Goal: Use online tool/utility

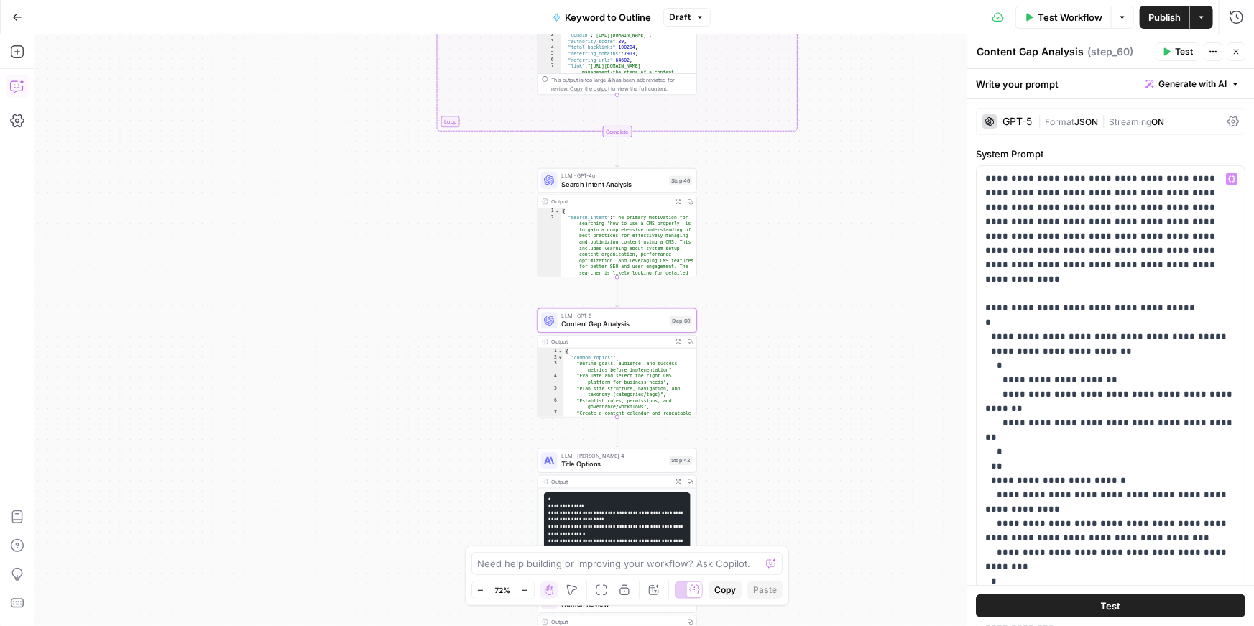
click at [14, 83] on icon "button" at bounding box center [17, 86] width 14 height 14
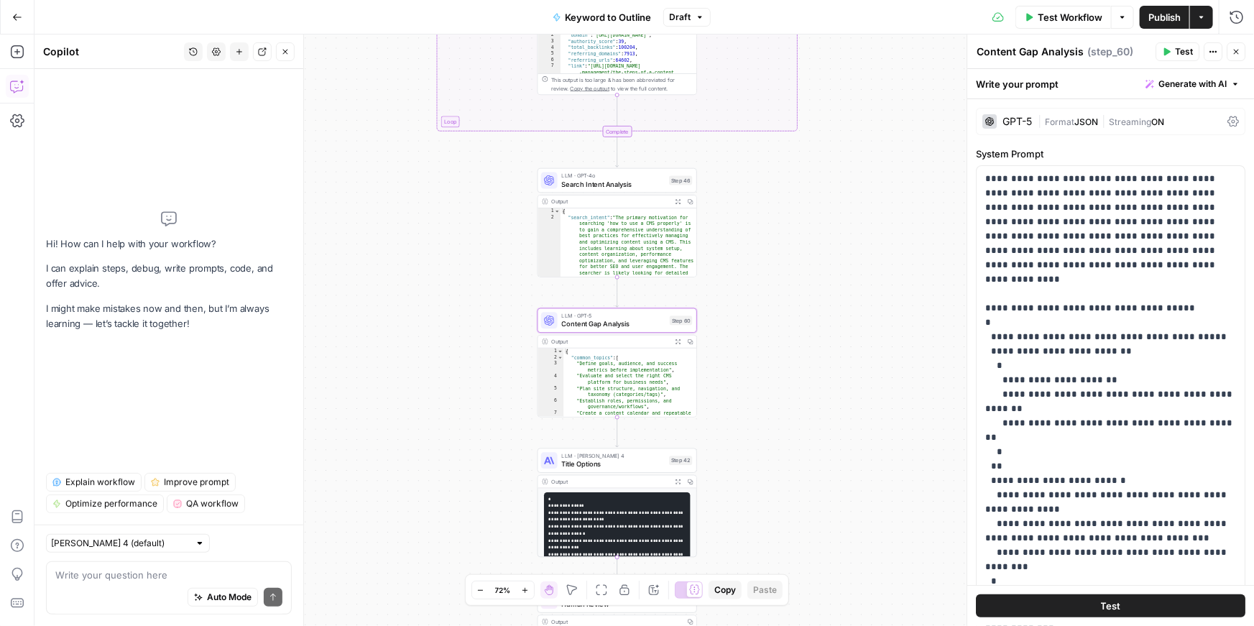
click at [132, 586] on div "Auto Mode Send" at bounding box center [168, 598] width 227 height 32
type textarea "Q"
type textarea "Wri"
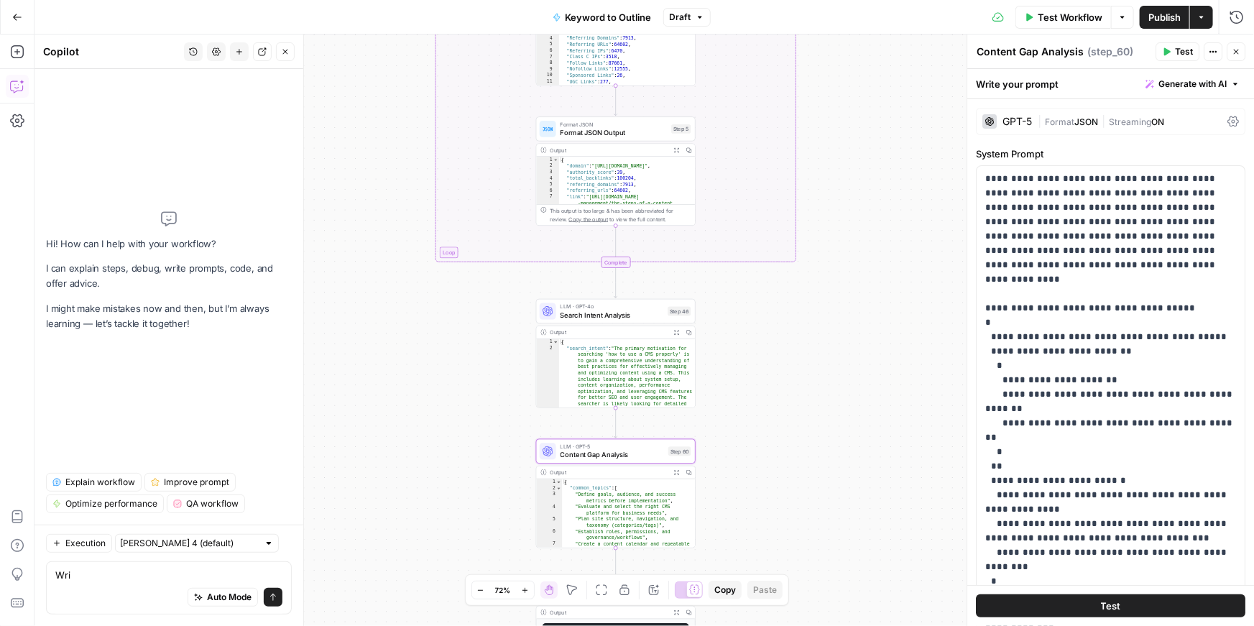
drag, startPoint x: 783, startPoint y: 352, endPoint x: 782, endPoint y: 625, distance: 273.1
click at [782, 625] on div "true false Workflow Set Inputs Inputs LLM · GPT-4o Search Query Step 40 Output …" at bounding box center [644, 329] width 1220 height 591
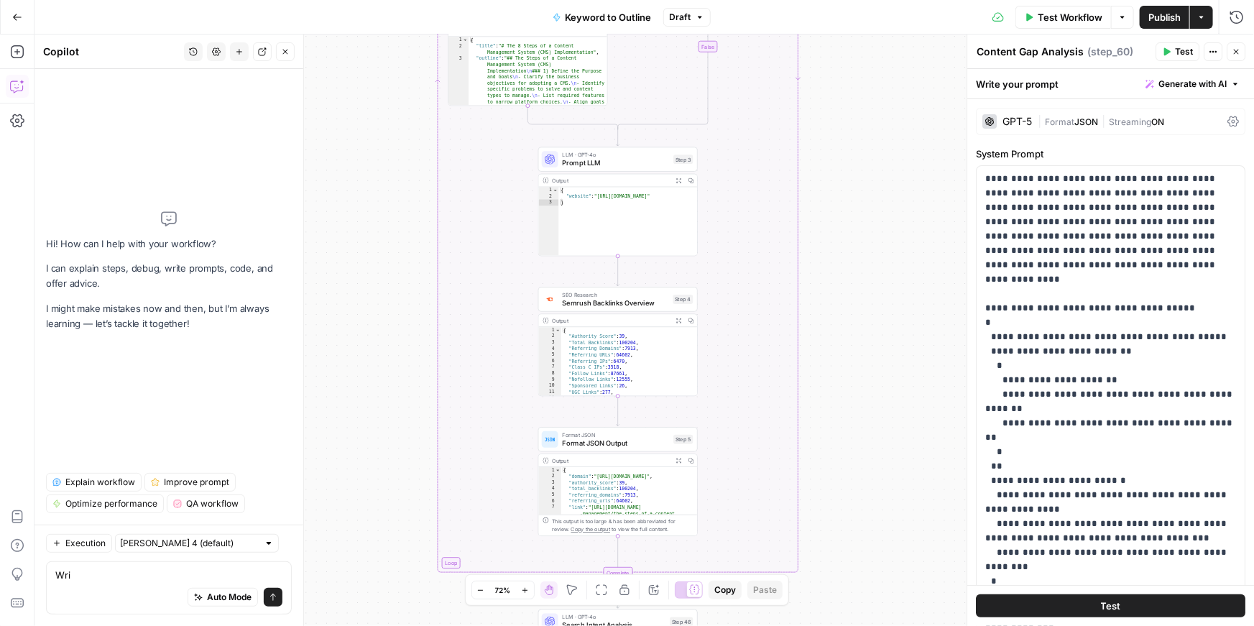
drag, startPoint x: 799, startPoint y: 179, endPoint x: 800, endPoint y: 428, distance: 249.4
click at [800, 428] on div "true false Workflow Set Inputs Inputs LLM · GPT-4o Search Query Step 40 Output …" at bounding box center [644, 329] width 1220 height 591
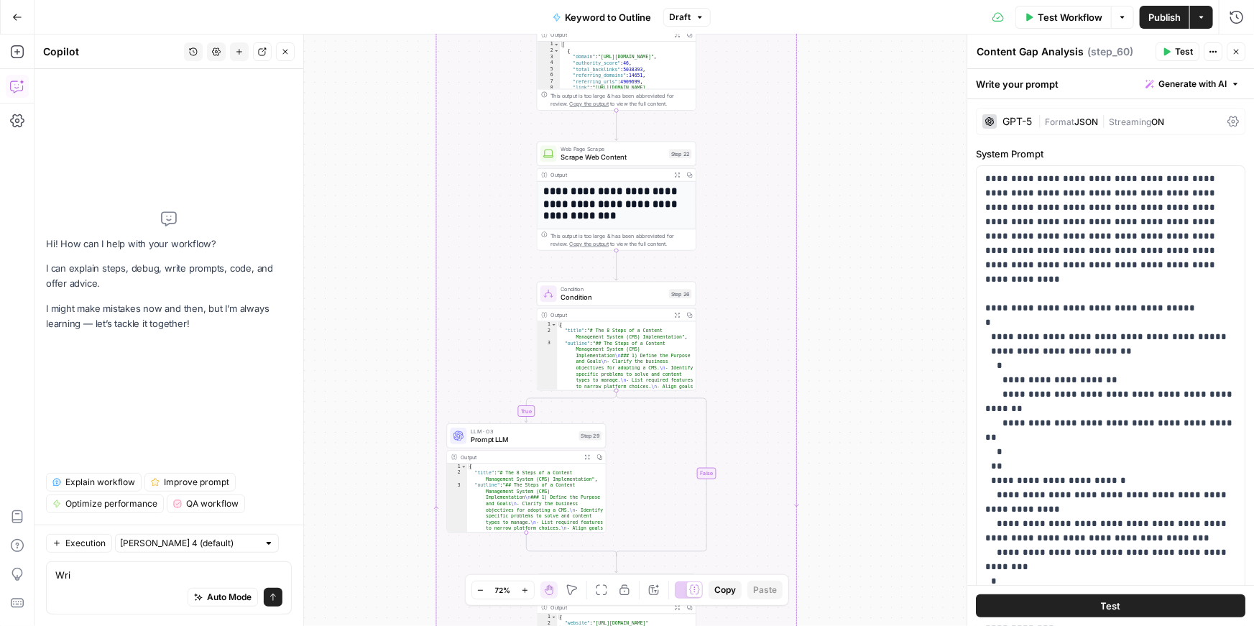
drag, startPoint x: 870, startPoint y: 213, endPoint x: 869, endPoint y: 560, distance: 347.1
click at [869, 560] on div "true false Workflow Set Inputs Inputs LLM · GPT-4o Search Query Step 40 Output …" at bounding box center [644, 329] width 1220 height 591
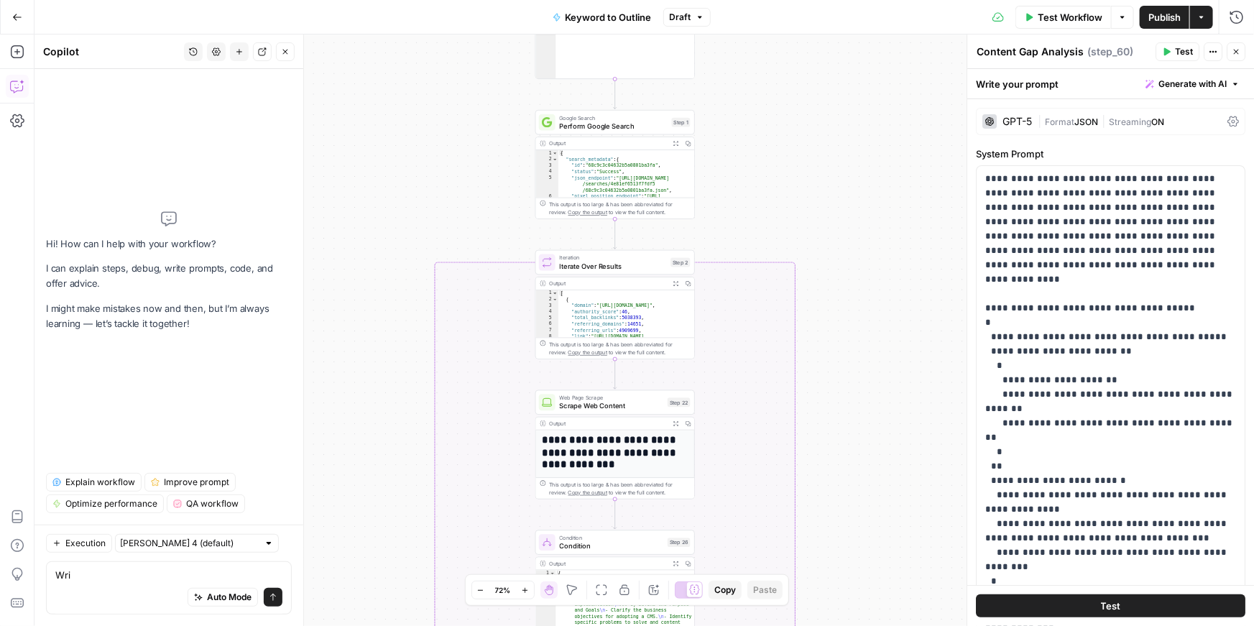
drag, startPoint x: 885, startPoint y: 108, endPoint x: 884, endPoint y: 403, distance: 295.4
click at [884, 403] on div "true false Workflow Set Inputs Inputs LLM · GPT-4o Search Query Step 40 Output …" at bounding box center [644, 329] width 1220 height 591
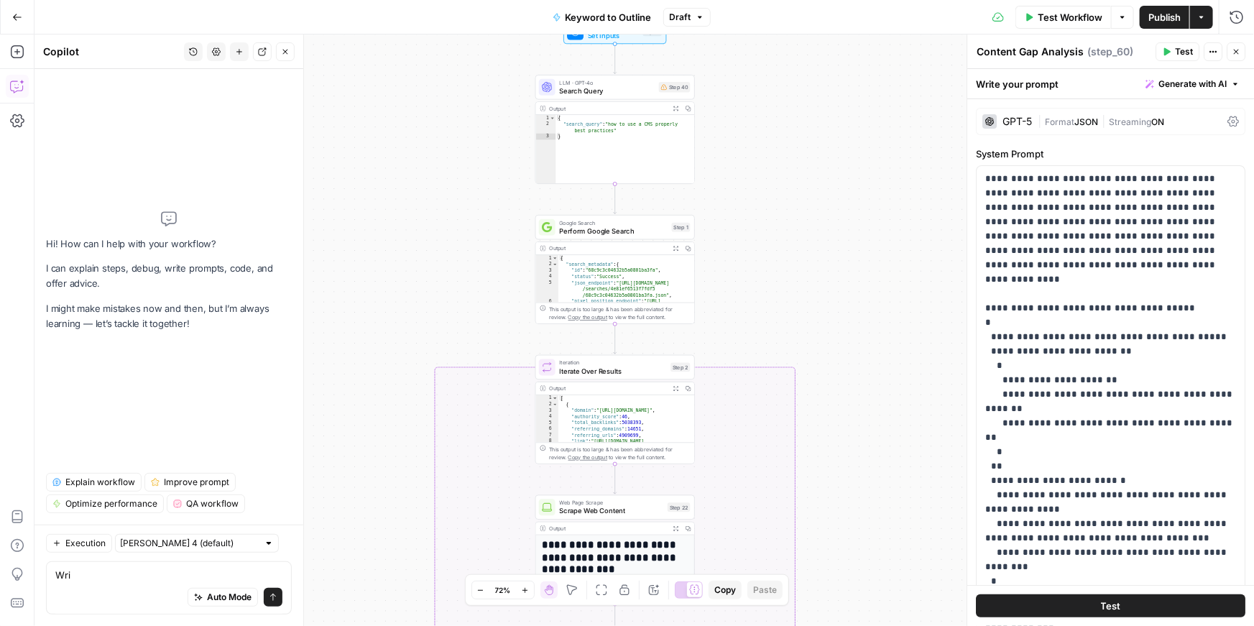
drag, startPoint x: 826, startPoint y: 91, endPoint x: 819, endPoint y: 161, distance: 70.1
click at [826, 166] on div "true false Workflow Set Inputs Inputs LLM · GPT-4o Search Query Step 40 Output …" at bounding box center [644, 329] width 1220 height 591
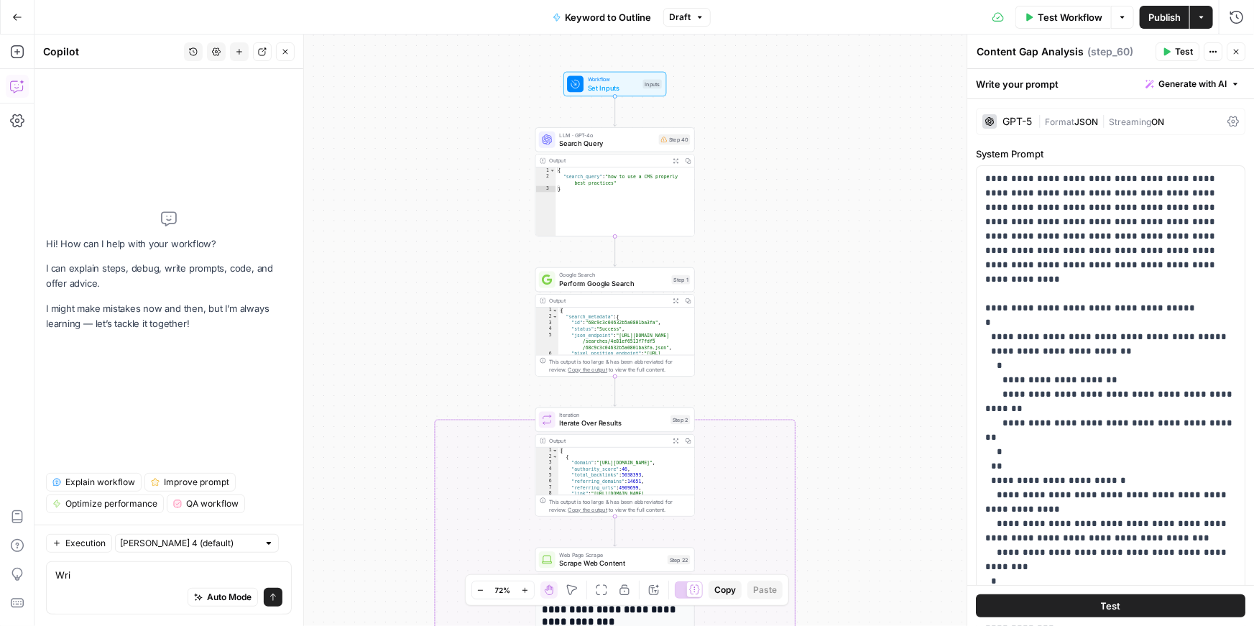
drag, startPoint x: 737, startPoint y: 179, endPoint x: 738, endPoint y: 227, distance: 48.2
click at [737, 229] on div "true false Workflow Set Inputs Inputs LLM · GPT-4o Search Query Step 40 Output …" at bounding box center [644, 329] width 1220 height 591
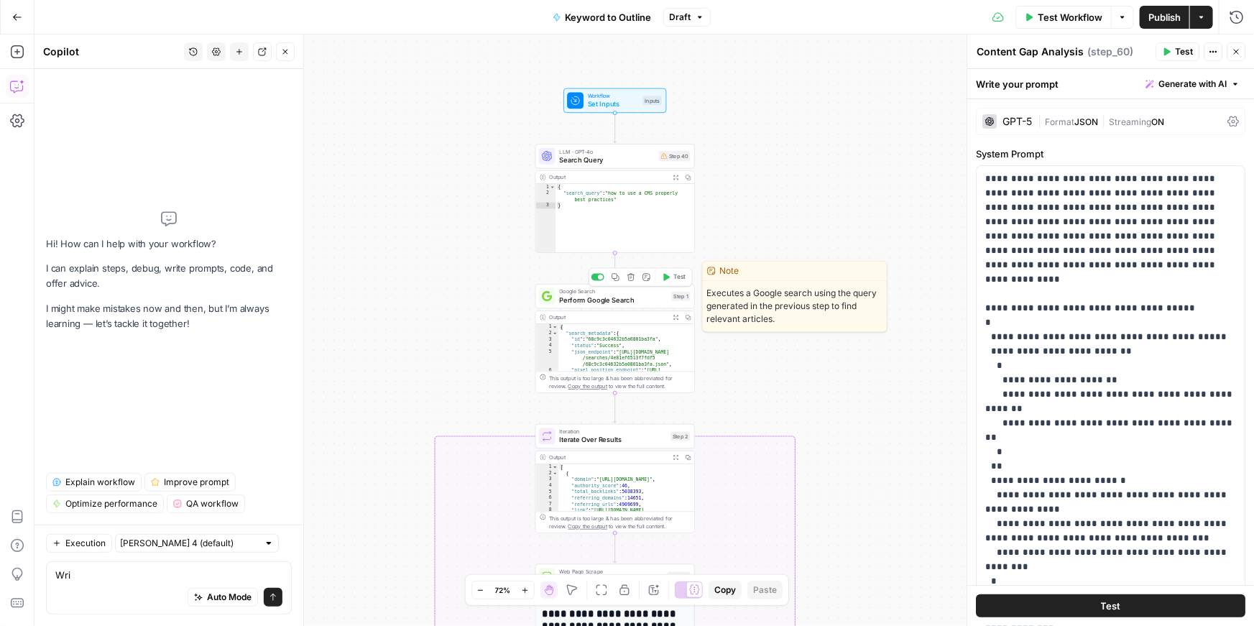
click at [622, 303] on span "Perform Google Search" at bounding box center [614, 300] width 108 height 10
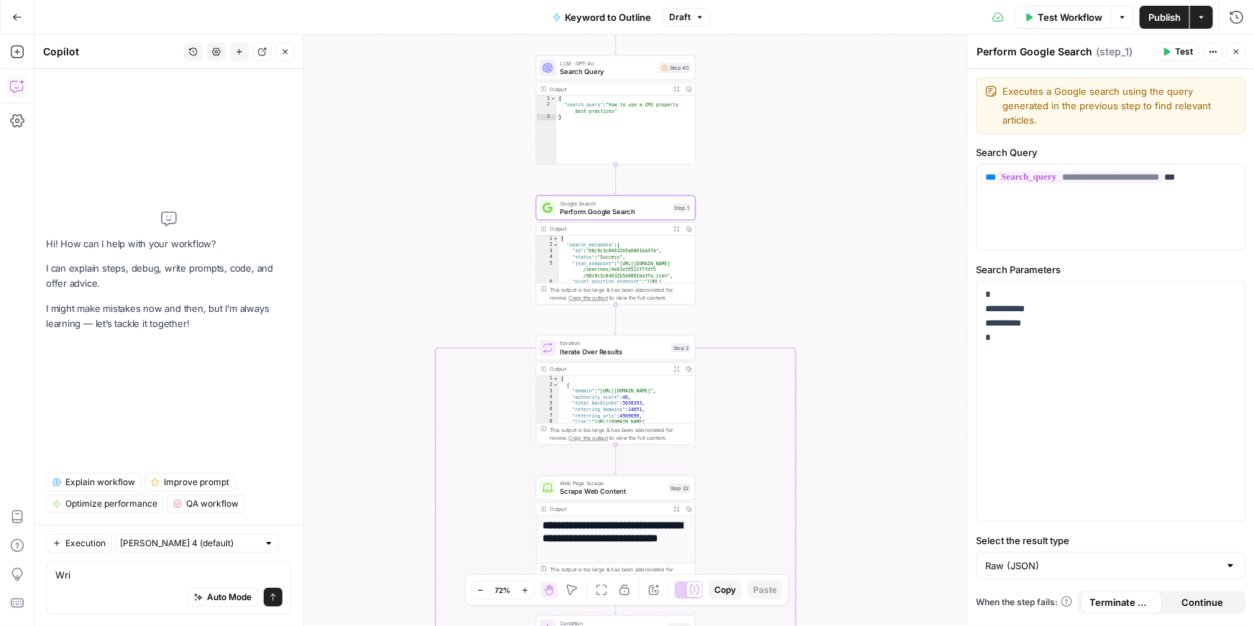
drag, startPoint x: 857, startPoint y: 367, endPoint x: 857, endPoint y: 278, distance: 88.4
click at [857, 278] on div "true false Workflow Set Inputs Inputs LLM · GPT-4o Search Query Step 40 Output …" at bounding box center [644, 329] width 1220 height 591
click at [1236, 47] on icon "button" at bounding box center [1236, 51] width 9 height 9
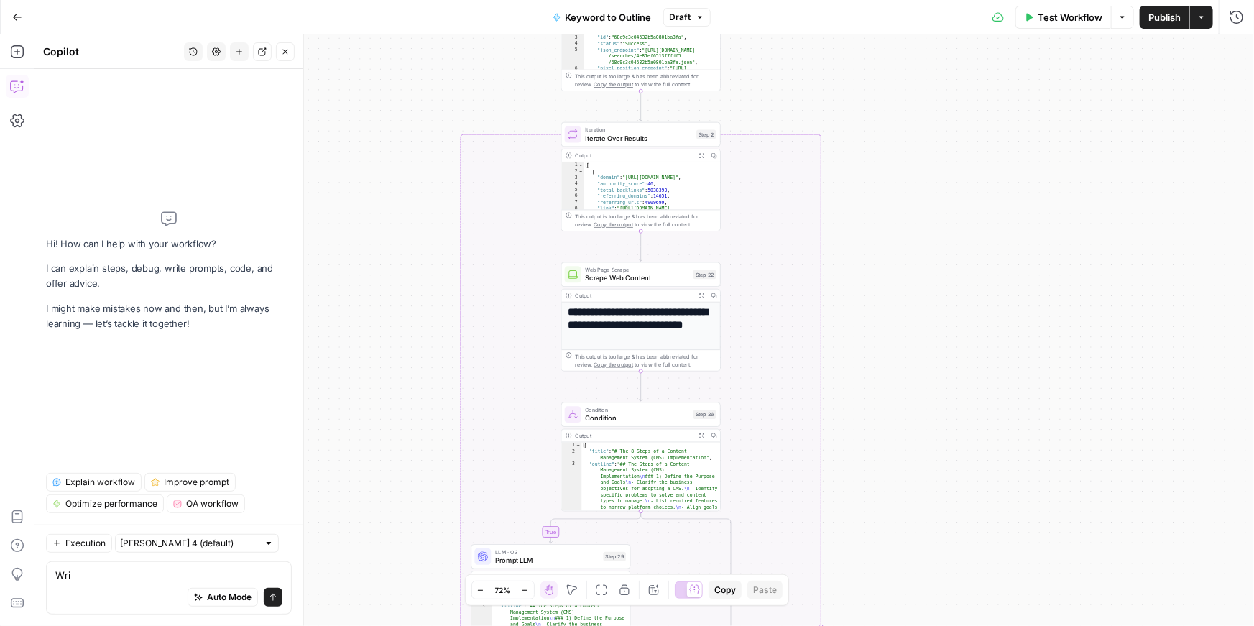
drag, startPoint x: 694, startPoint y: 326, endPoint x: 719, endPoint y: 112, distance: 214.9
click at [719, 112] on div "true false Workflow Set Inputs Inputs LLM · GPT-4o Search Query Step 40 Output …" at bounding box center [644, 329] width 1220 height 591
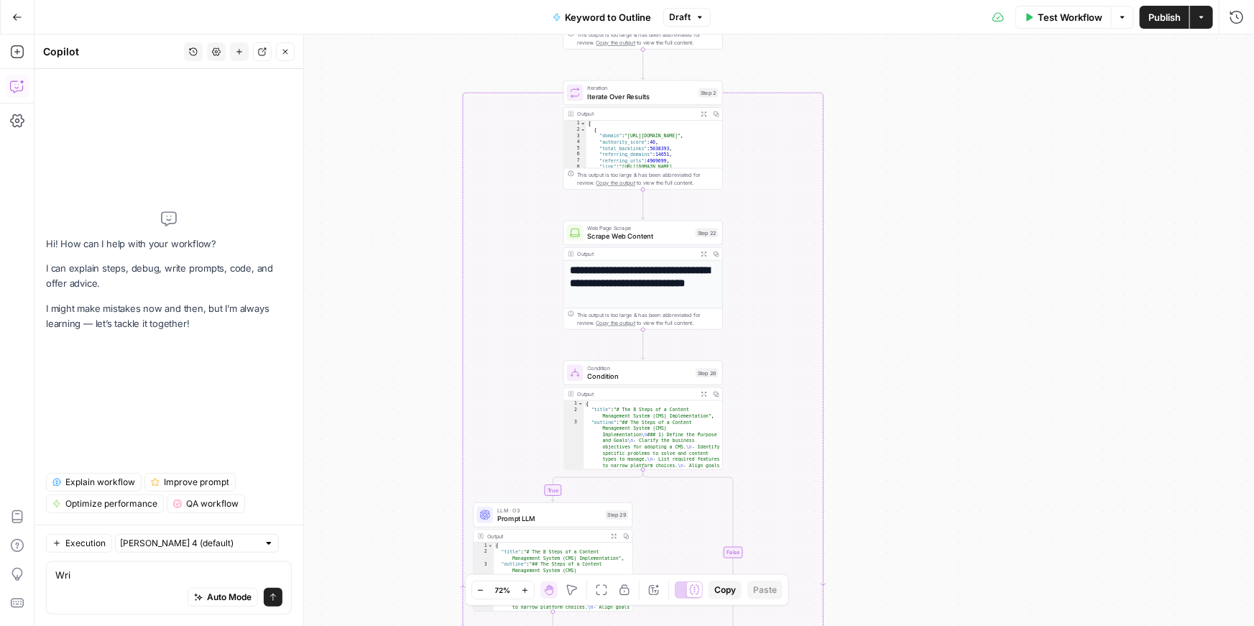
drag, startPoint x: 888, startPoint y: 258, endPoint x: 893, endPoint y: 188, distance: 70.6
click at [893, 188] on div "true false Workflow Set Inputs Inputs LLM · GPT-4o Search Query Step 40 Output …" at bounding box center [644, 329] width 1220 height 591
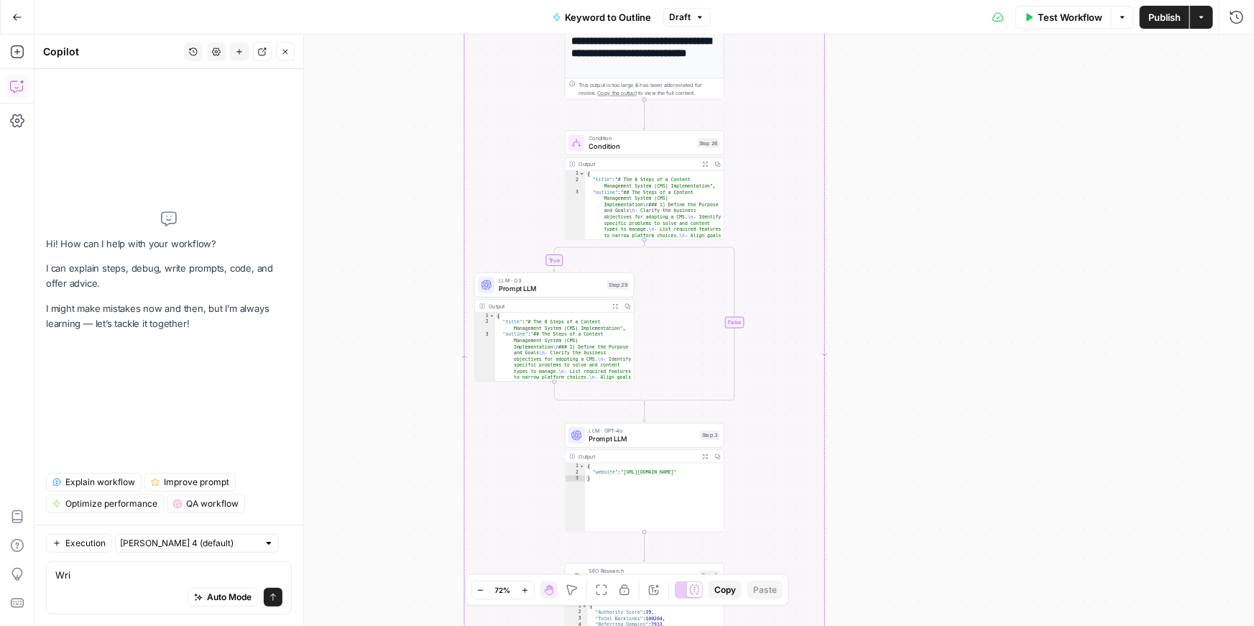
drag, startPoint x: 944, startPoint y: 339, endPoint x: 944, endPoint y: 138, distance: 201.2
click at [944, 138] on div "true false Workflow Set Inputs Inputs LLM · GPT-4o Search Query Step 40 Output …" at bounding box center [644, 329] width 1220 height 591
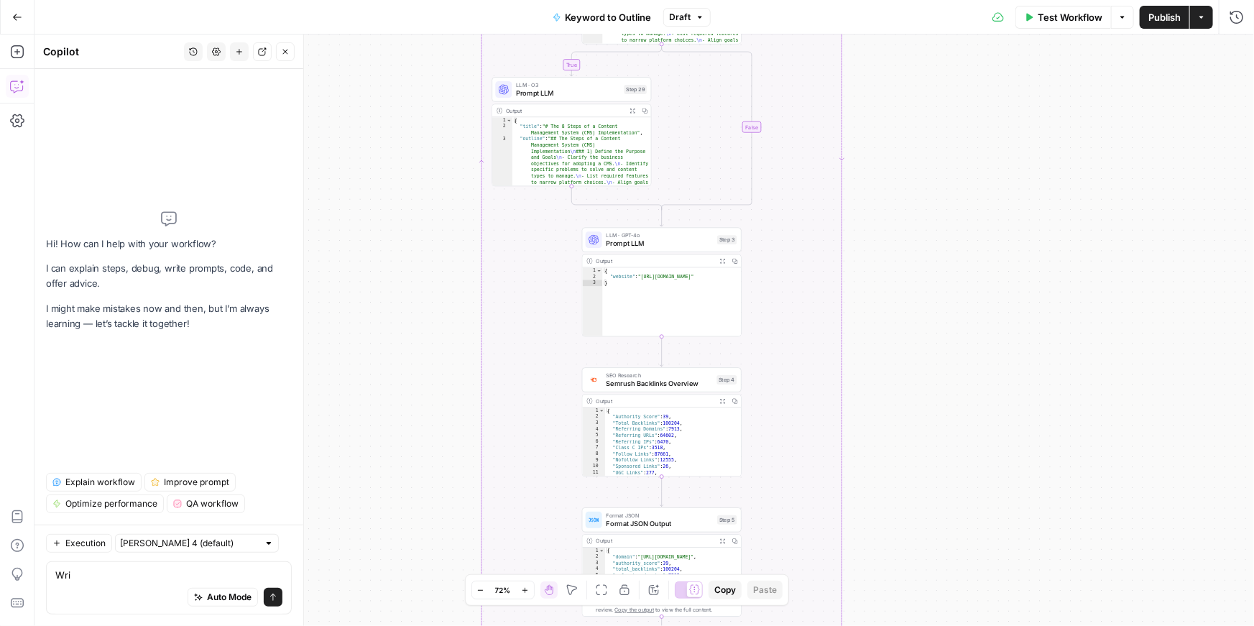
drag, startPoint x: 856, startPoint y: 338, endPoint x: 873, endPoint y: 144, distance: 194.8
click at [873, 144] on div "true false Workflow Set Inputs Inputs LLM · GPT-4o Search Query Step 40 Output …" at bounding box center [644, 329] width 1220 height 591
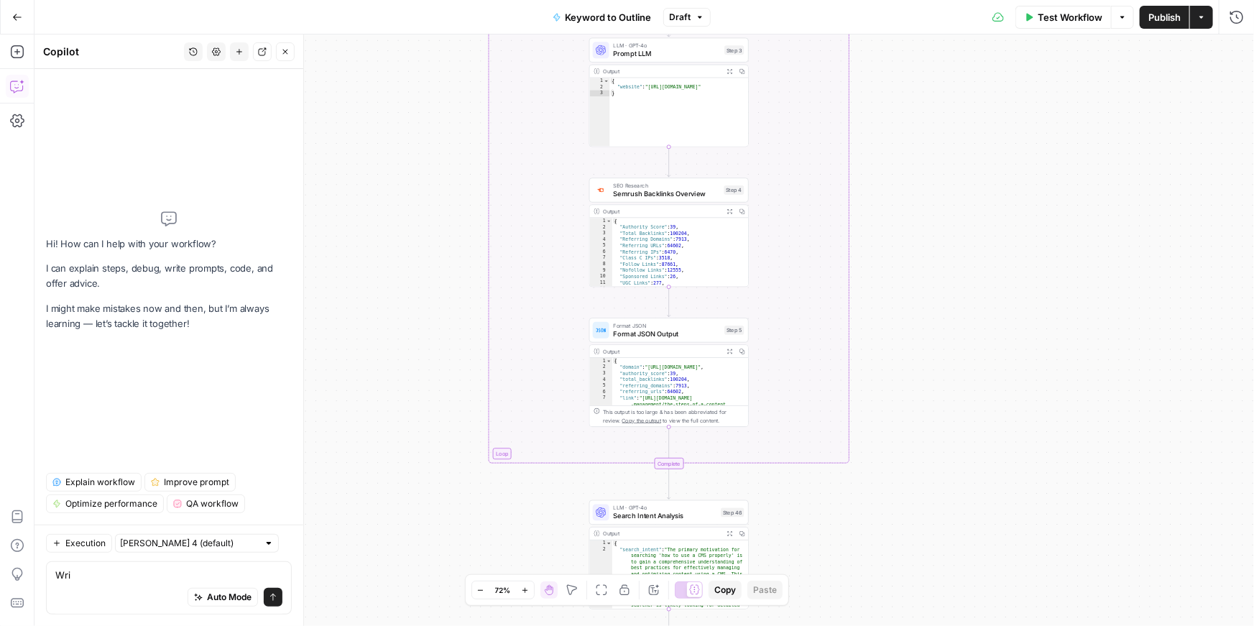
drag, startPoint x: 898, startPoint y: 243, endPoint x: 906, endPoint y: 53, distance: 189.9
click at [906, 52] on div "true false Workflow Set Inputs Inputs LLM · GPT-4o Search Query Step 40 Output …" at bounding box center [644, 329] width 1220 height 591
click at [635, 191] on span "Semrush Backlinks Overview" at bounding box center [667, 193] width 106 height 10
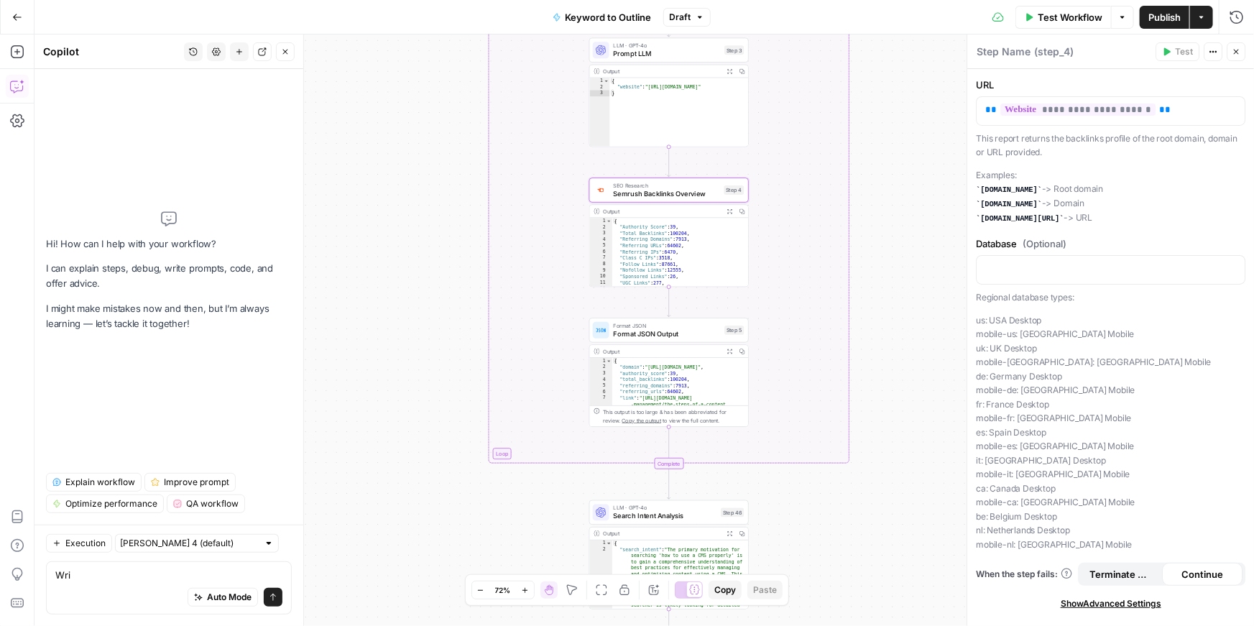
click at [1233, 49] on icon "button" at bounding box center [1236, 51] width 9 height 9
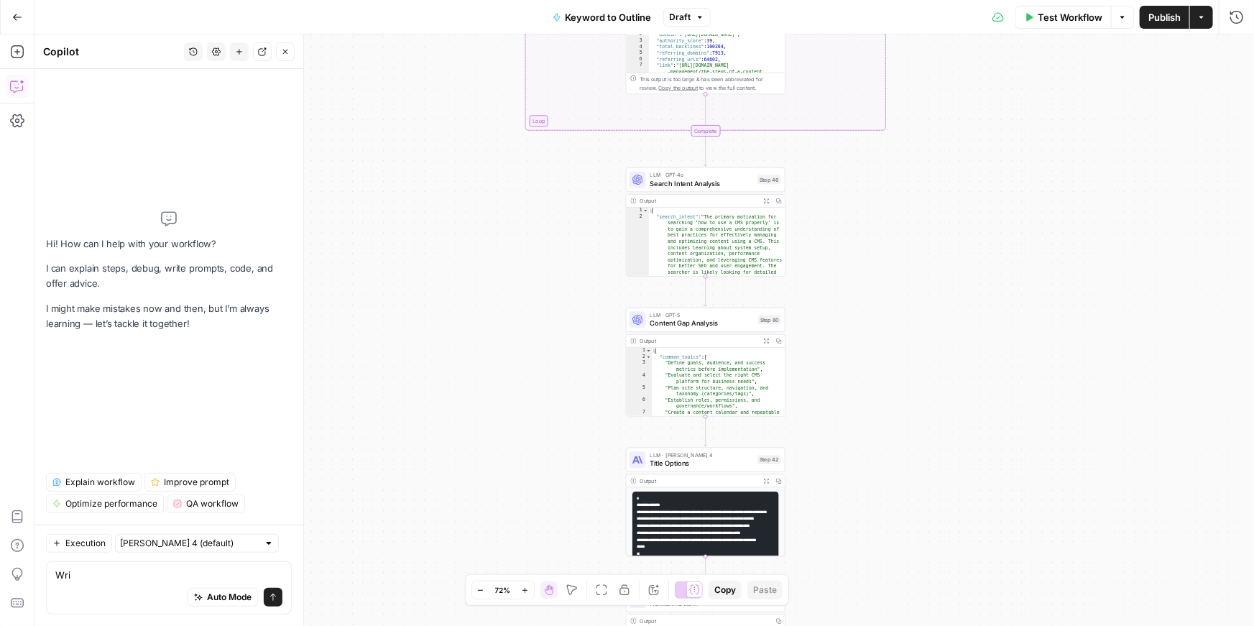
drag, startPoint x: 870, startPoint y: 313, endPoint x: 907, endPoint y: -20, distance: 334.8
click at [907, 0] on html "Webflow New Home Browse Insights Opportunities Your Data Flightpath Recent Grid…" at bounding box center [627, 313] width 1254 height 626
click at [696, 331] on div "LLM · GPT-5 Content Gap Analysis Step 60 Copy step Delete step Add Note Test" at bounding box center [706, 320] width 160 height 24
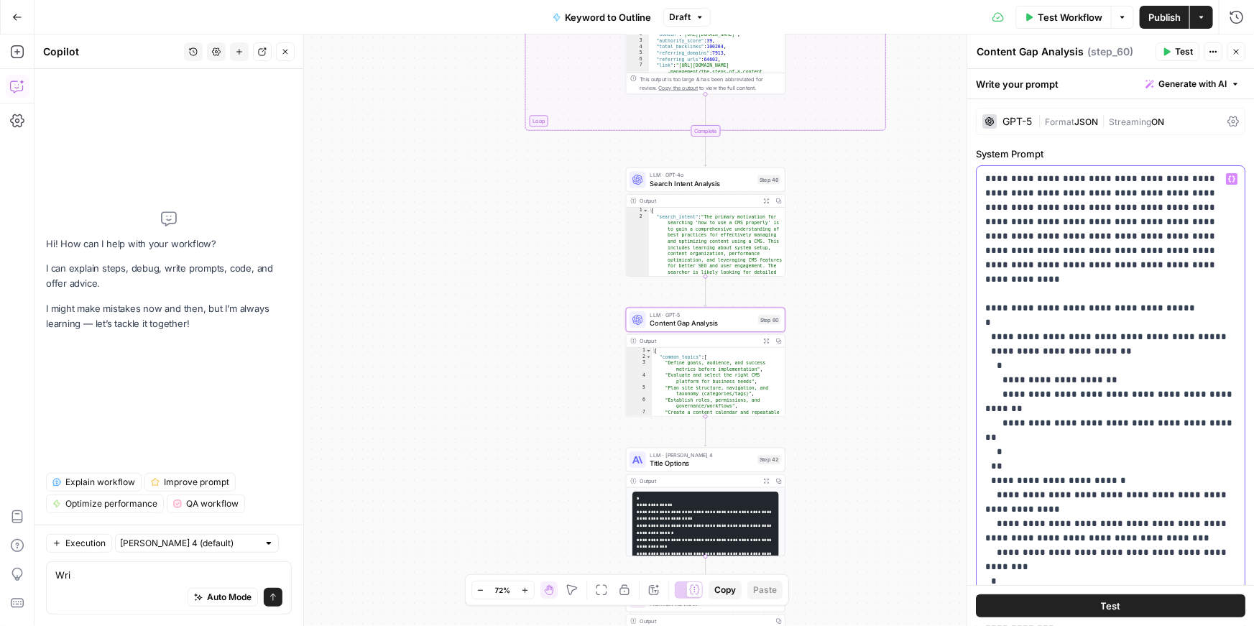
drag, startPoint x: 986, startPoint y: 180, endPoint x: 1097, endPoint y: 211, distance: 115.1
click at [1240, 50] on icon "button" at bounding box center [1236, 51] width 9 height 9
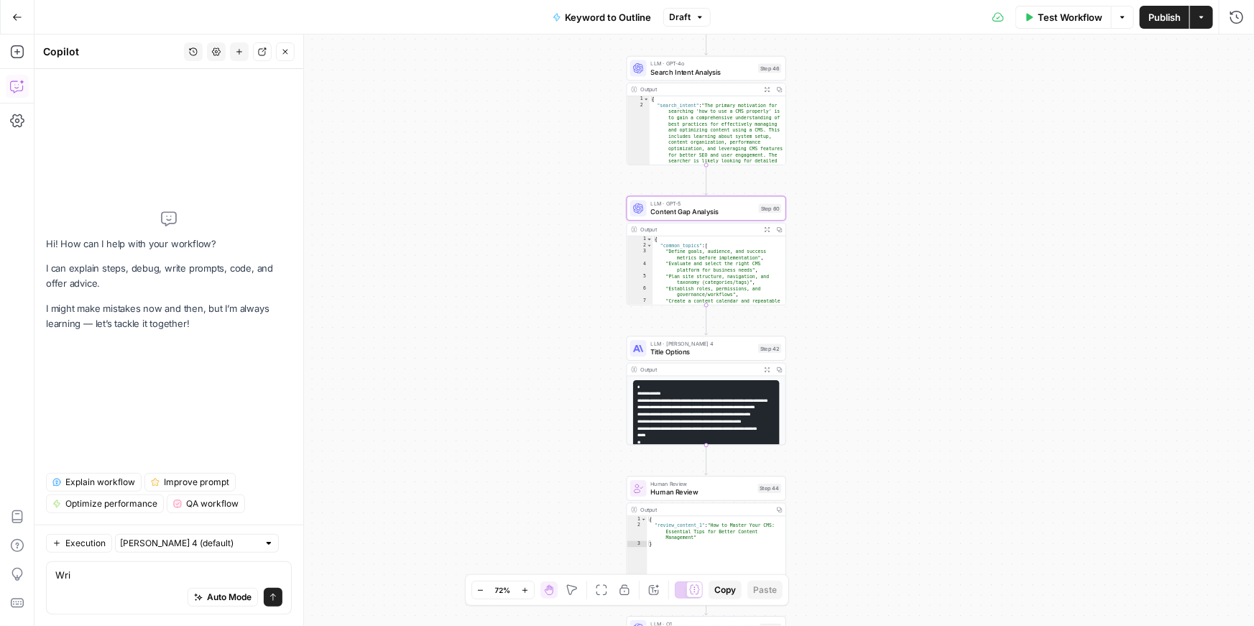
drag, startPoint x: 817, startPoint y: 323, endPoint x: 817, endPoint y: 212, distance: 111.4
click at [817, 212] on div "true false Workflow Set Inputs Inputs LLM · GPT-4o Search Query Step 40 Output …" at bounding box center [644, 329] width 1220 height 591
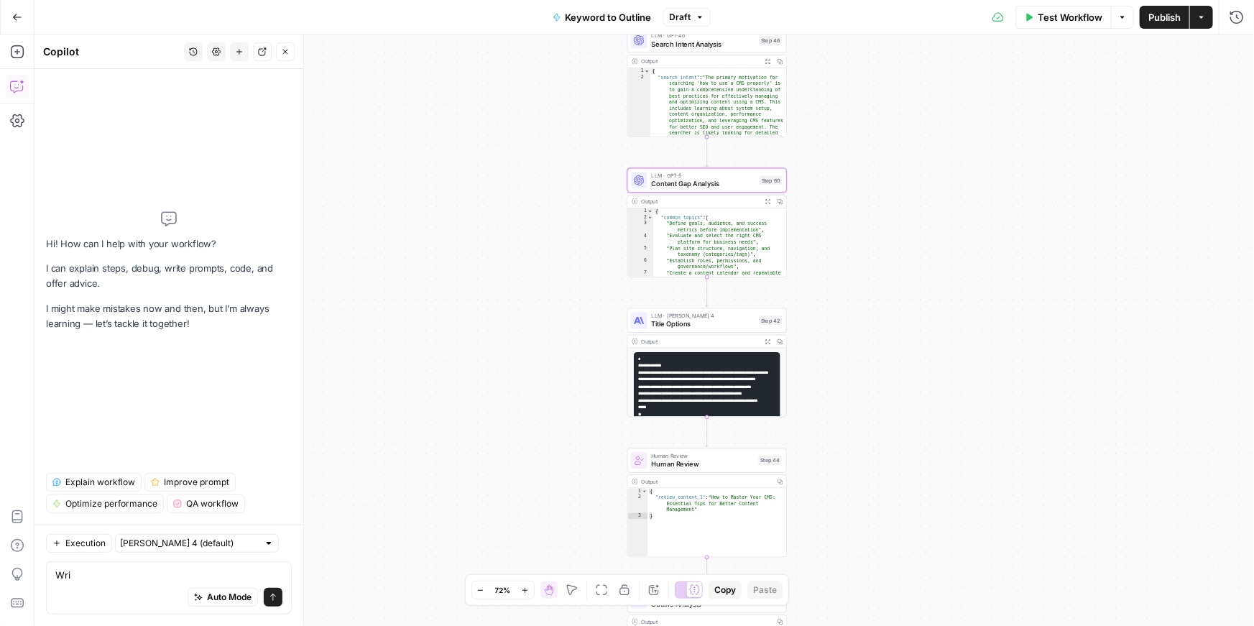
drag, startPoint x: 818, startPoint y: 240, endPoint x: 819, endPoint y: 209, distance: 30.9
click at [819, 208] on div "true false Workflow Set Inputs Inputs LLM · GPT-4o Search Query Step 40 Output …" at bounding box center [644, 329] width 1220 height 591
click at [98, 574] on textarea "Wri" at bounding box center [168, 575] width 227 height 14
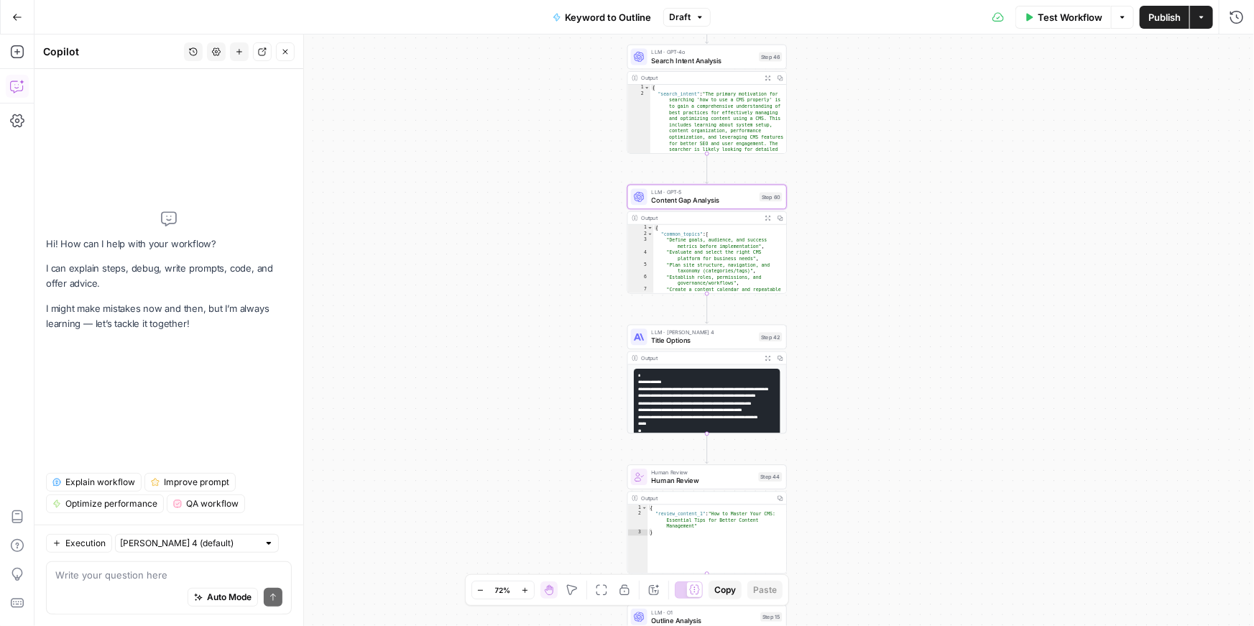
drag, startPoint x: 824, startPoint y: 180, endPoint x: 824, endPoint y: 202, distance: 22.3
click at [824, 202] on div "true false Workflow Set Inputs Inputs LLM · GPT-4o Search Query Step 40 Output …" at bounding box center [644, 329] width 1220 height 591
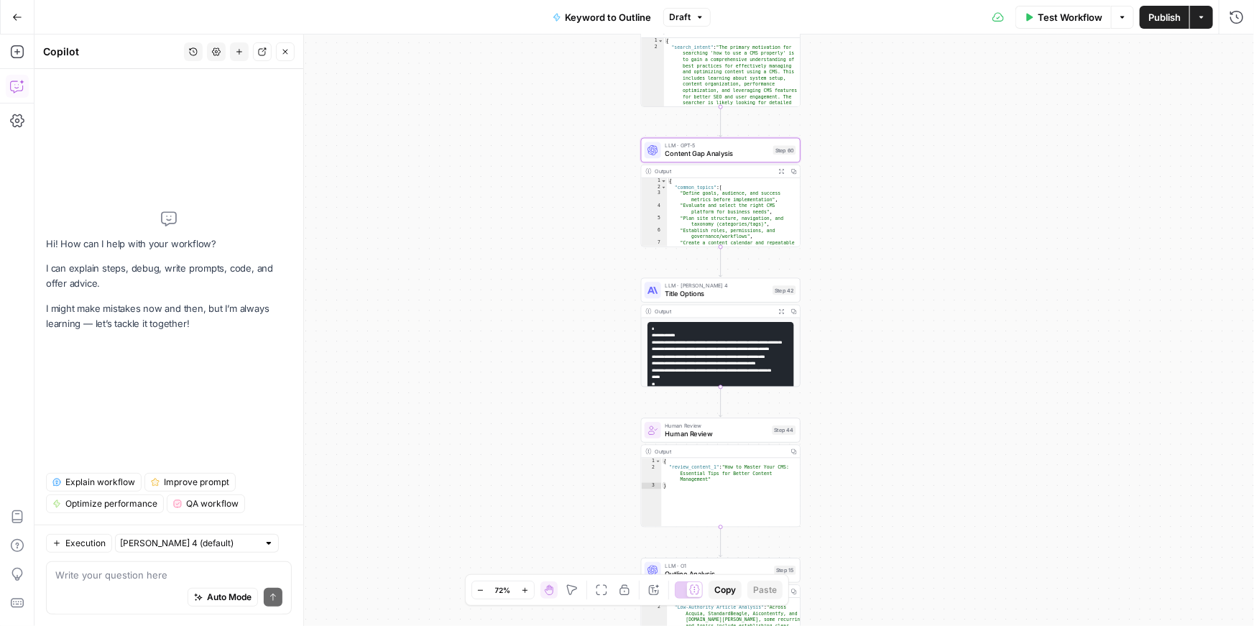
drag, startPoint x: 825, startPoint y: 209, endPoint x: 837, endPoint y: 160, distance: 50.2
click at [839, 160] on div "true false Workflow Set Inputs Inputs LLM · GPT-4o Search Query Step 40 Output …" at bounding box center [644, 329] width 1220 height 591
click at [691, 285] on span "LLM · Claude Sonnet 4" at bounding box center [716, 286] width 103 height 8
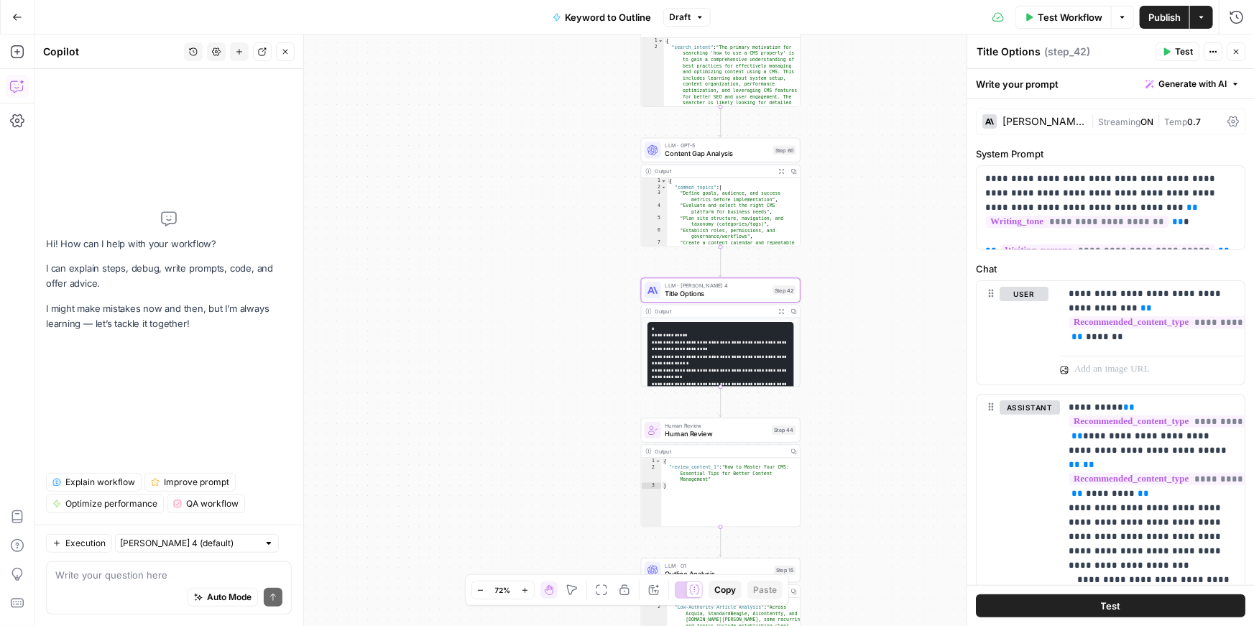
click at [713, 154] on span "Content Gap Analysis" at bounding box center [717, 154] width 104 height 10
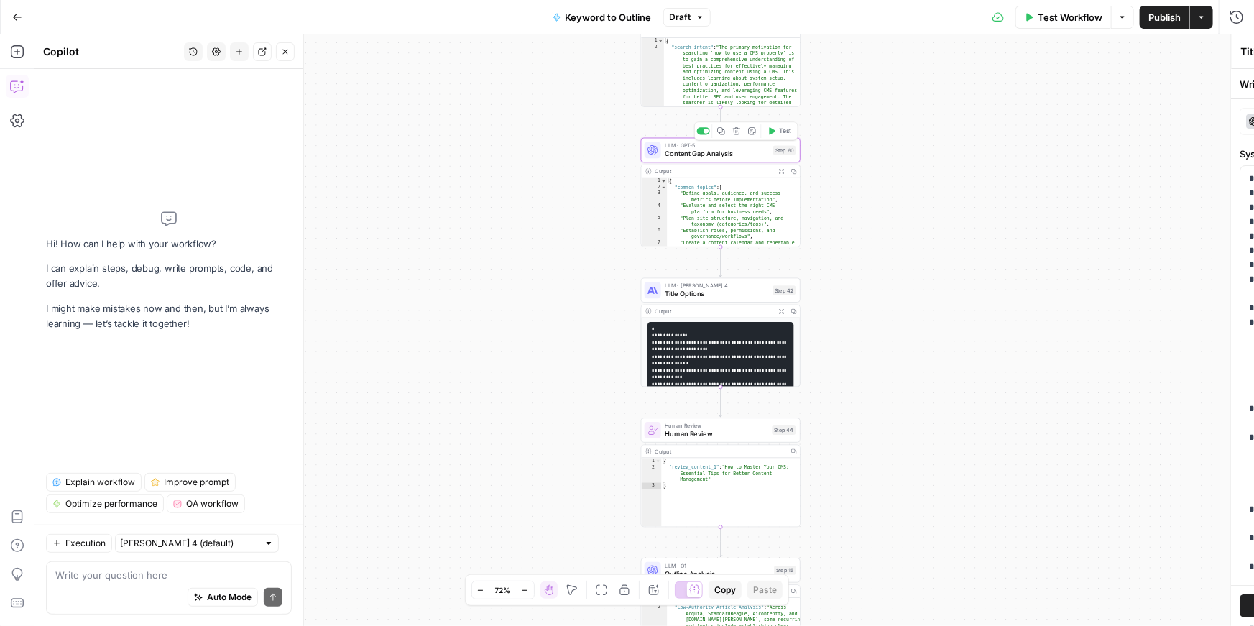
type textarea "Content Gap Analysis"
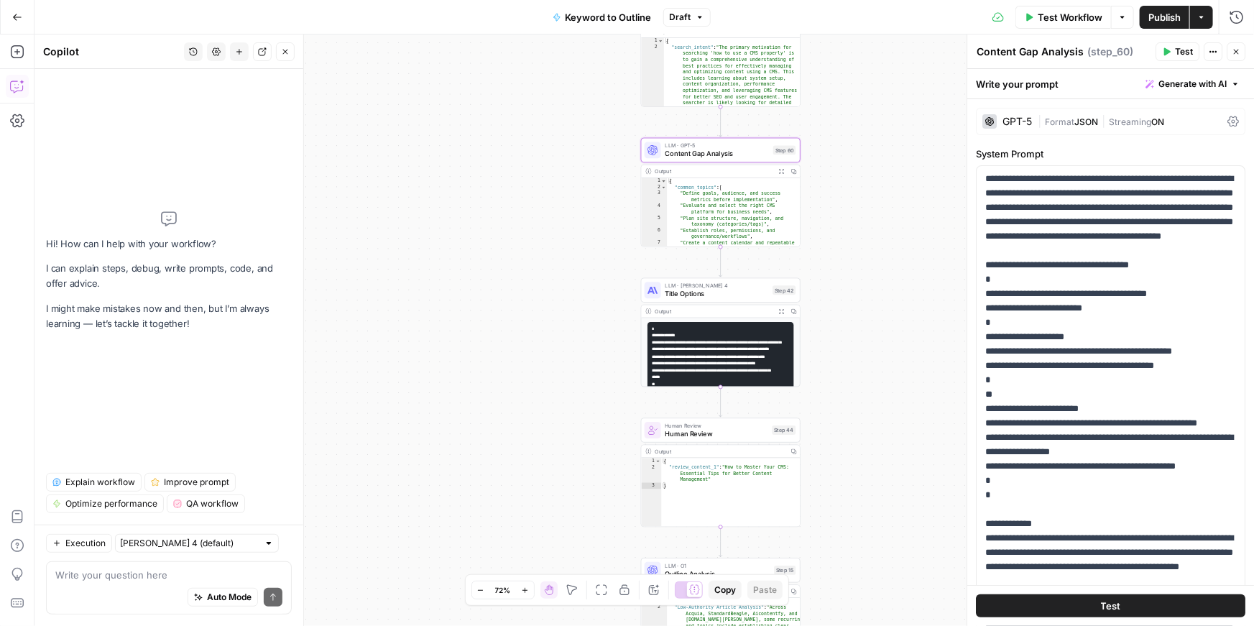
click at [1007, 127] on div "GPT-5" at bounding box center [1007, 121] width 50 height 14
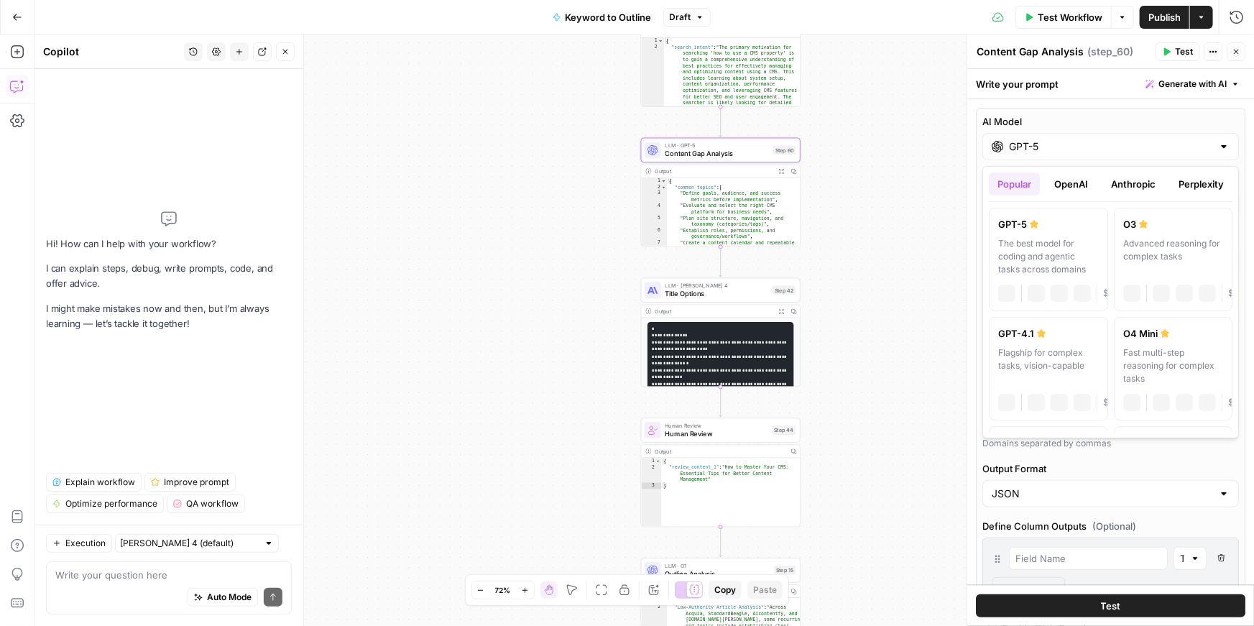
click at [1052, 145] on input "GPT-5" at bounding box center [1110, 146] width 203 height 14
click at [1129, 192] on button "Anthropic" at bounding box center [1133, 183] width 62 height 23
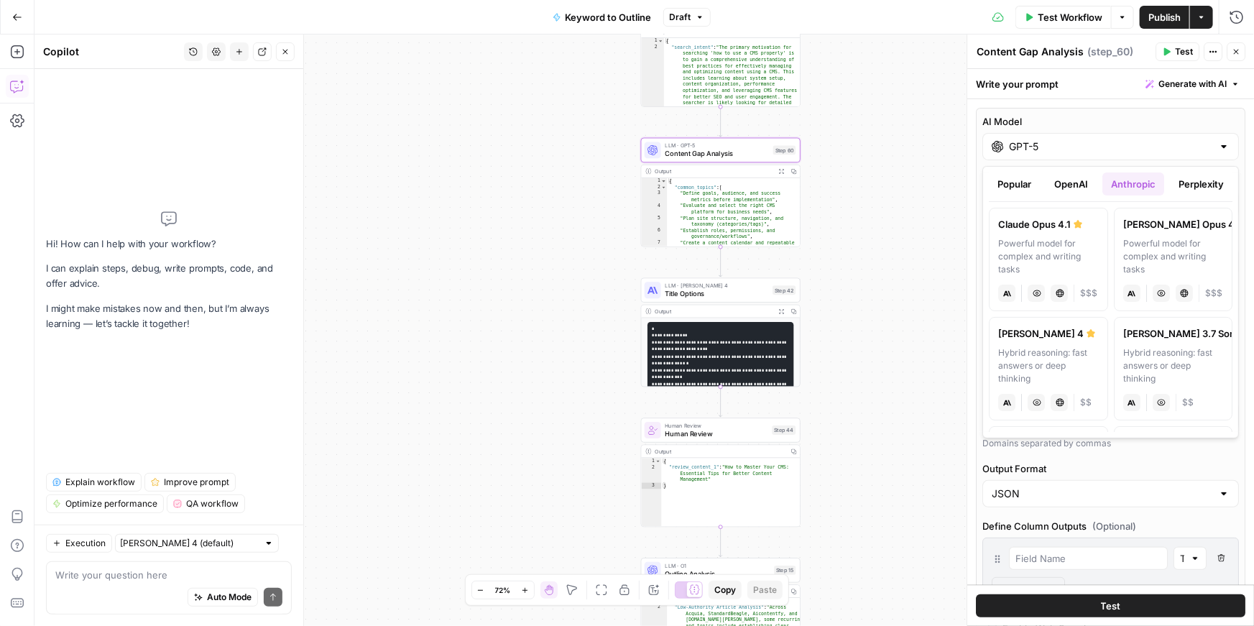
click at [1216, 180] on button "Perplexity" at bounding box center [1201, 183] width 63 height 23
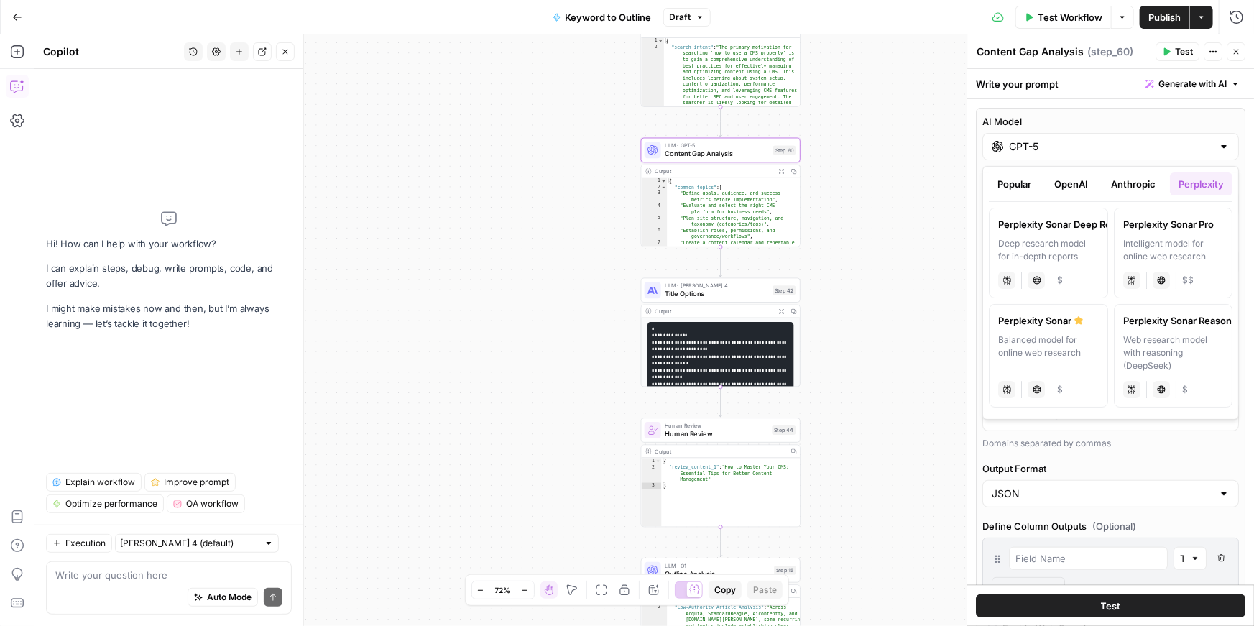
click at [1064, 184] on button "OpenAI" at bounding box center [1071, 183] width 51 height 23
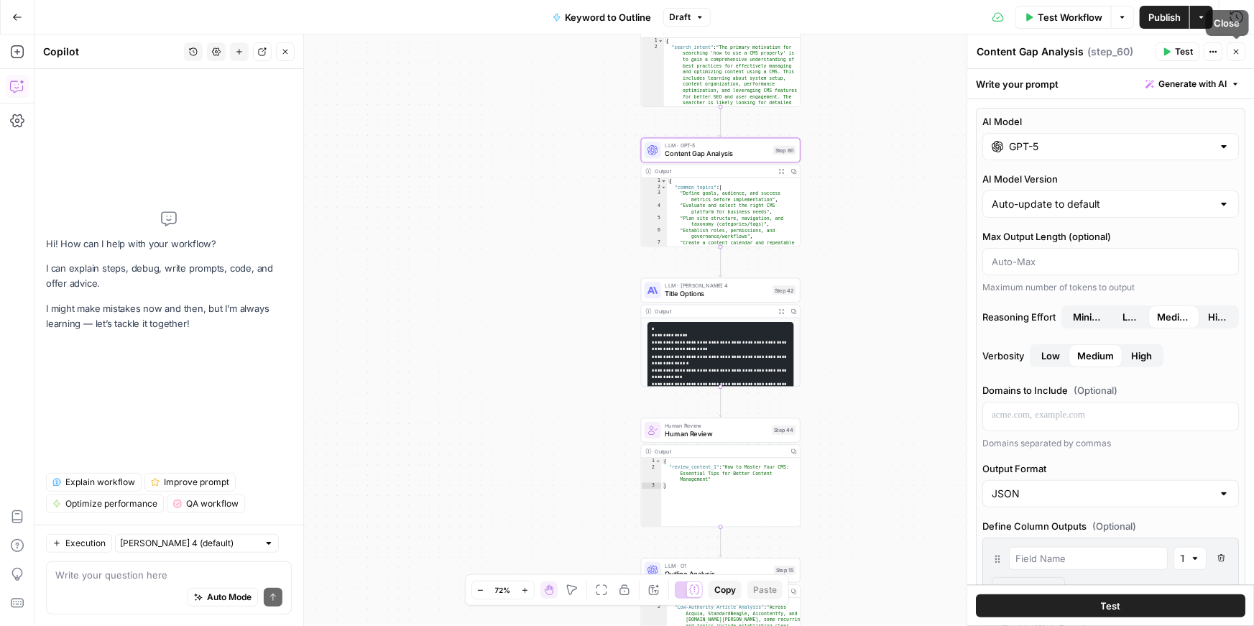
click at [1238, 48] on icon "button" at bounding box center [1236, 51] width 9 height 9
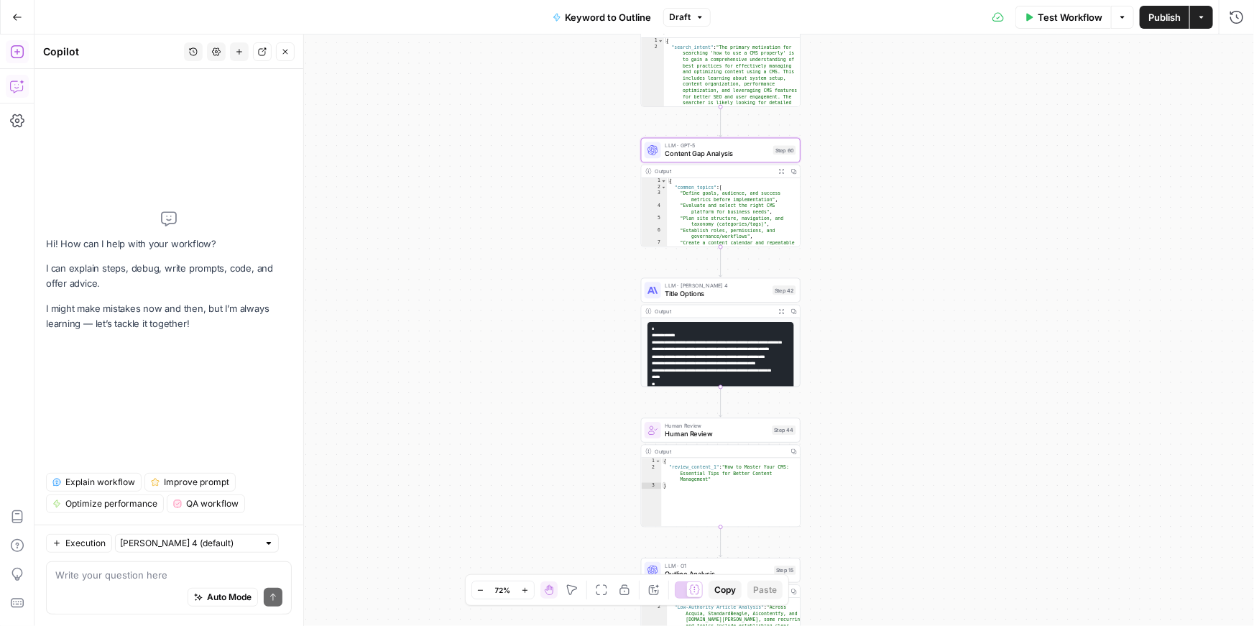
click at [17, 55] on icon "button" at bounding box center [16, 51] width 13 height 13
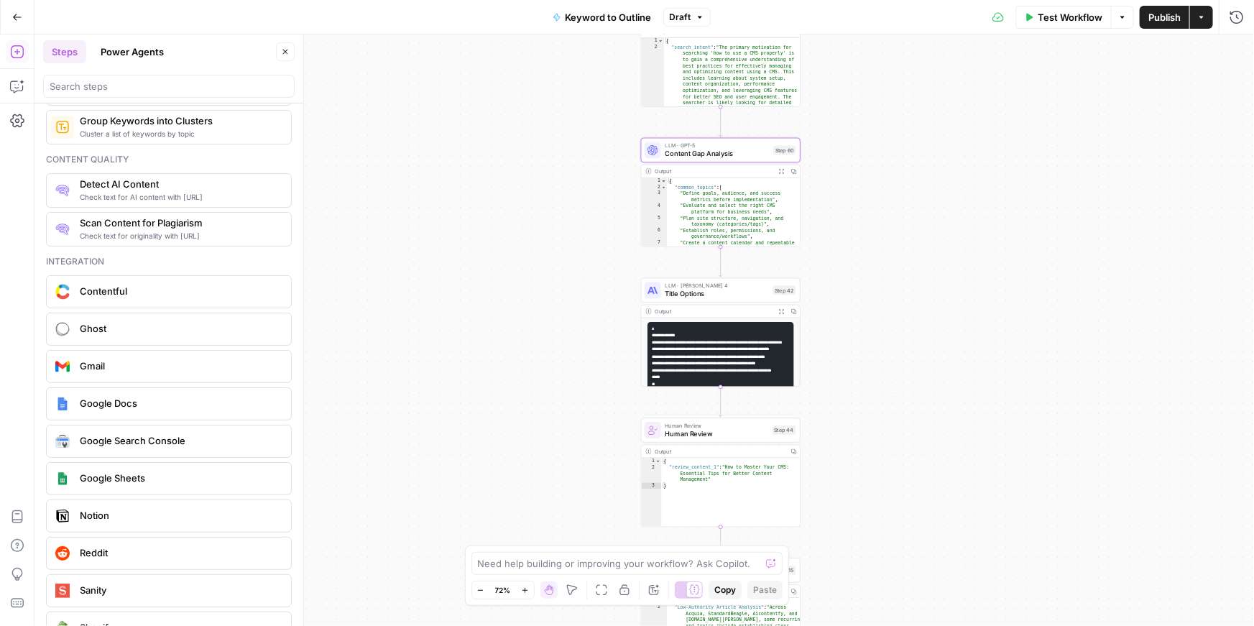
scroll to position [2599, 0]
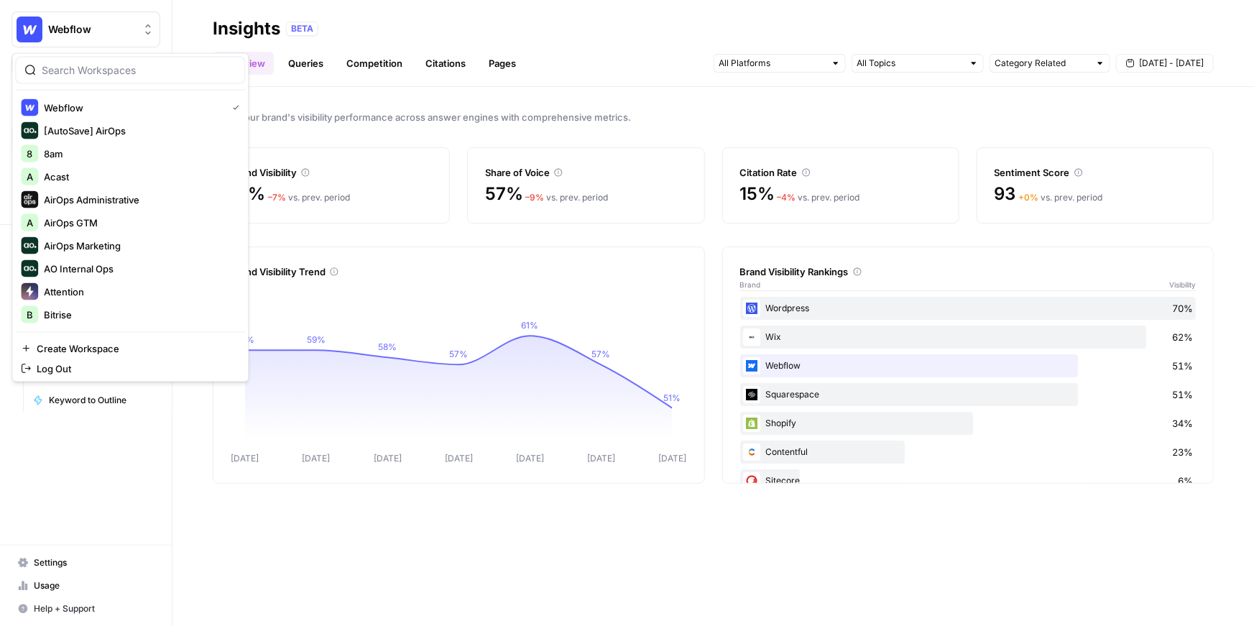
click at [119, 36] on span "Webflow" at bounding box center [91, 29] width 87 height 14
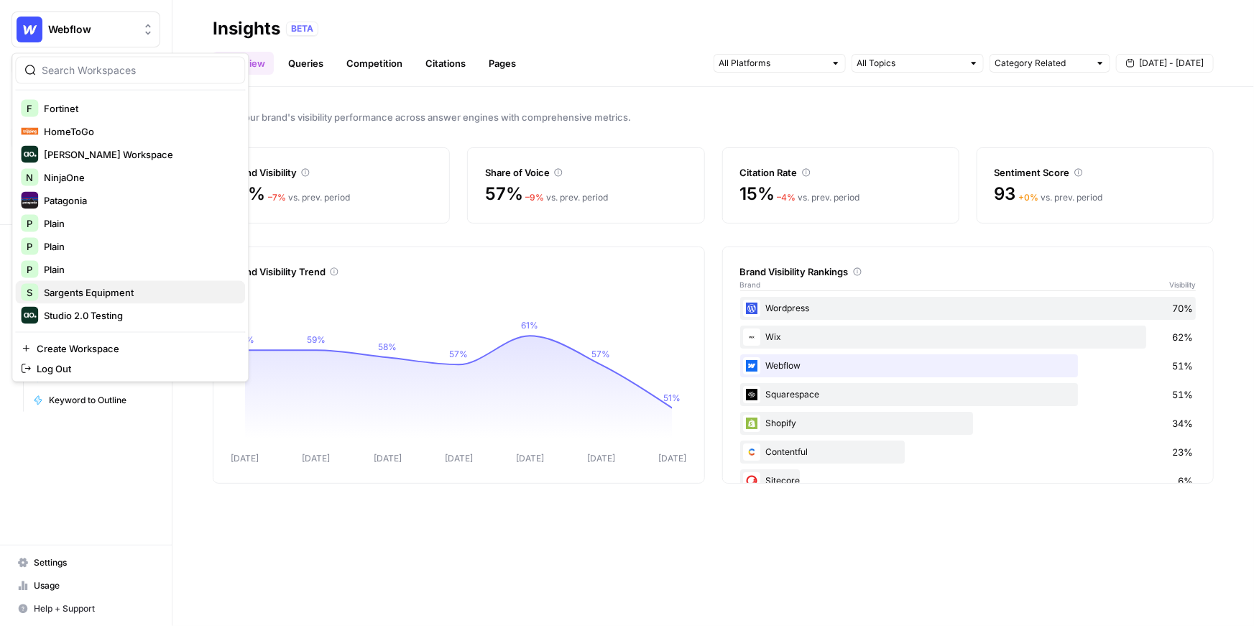
click at [120, 291] on span "Sargents Equipment" at bounding box center [139, 292] width 190 height 14
